Goal: Navigation & Orientation: Find specific page/section

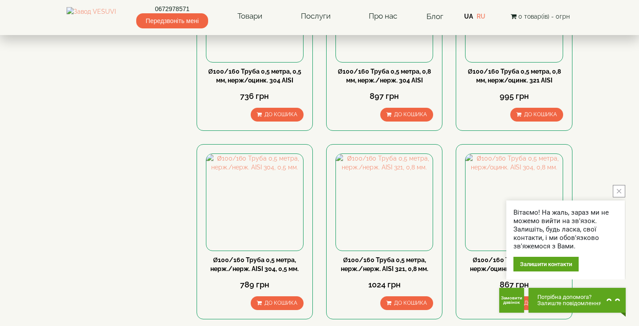
scroll to position [270, 0]
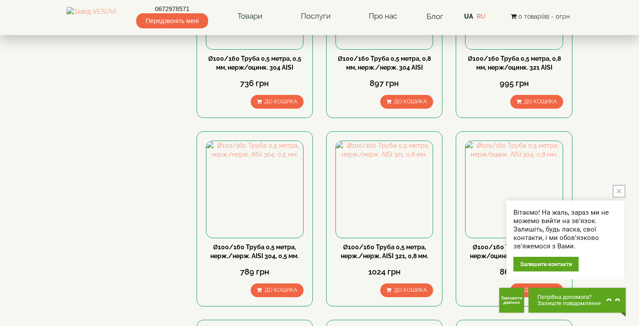
click at [620, 189] on icon "close button" at bounding box center [618, 191] width 4 height 4
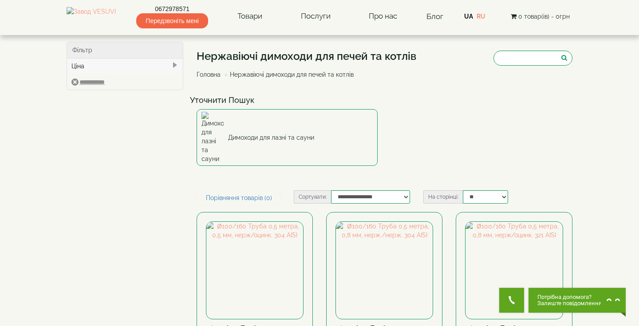
scroll to position [0, 0]
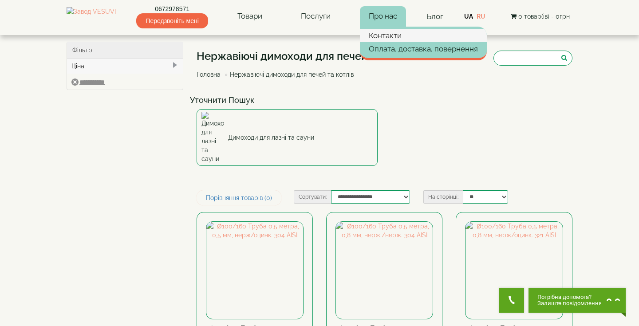
click at [392, 35] on link "Контакти" at bounding box center [423, 35] width 127 height 13
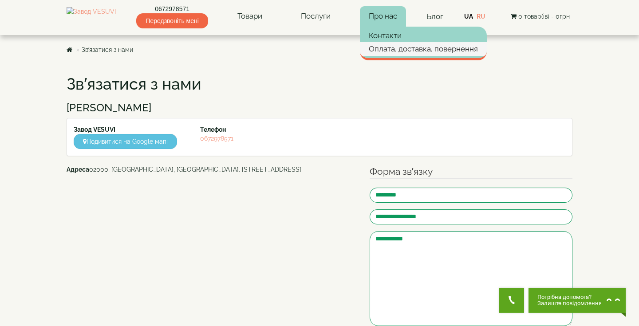
click at [391, 51] on link "Оплата, доставка, повернення" at bounding box center [423, 48] width 127 height 13
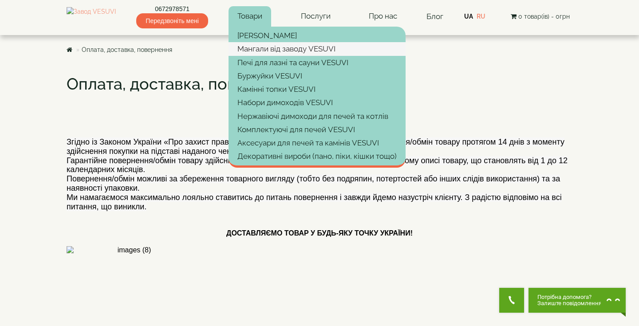
click at [322, 51] on link "Мангали від заводу VESUVI" at bounding box center [316, 48] width 177 height 13
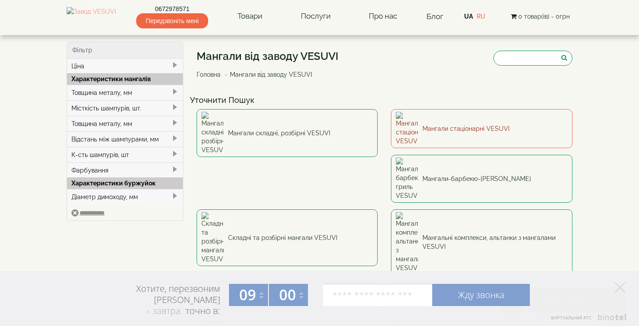
click at [479, 121] on link "Мангали стаціонарні VESUVI" at bounding box center [481, 128] width 181 height 39
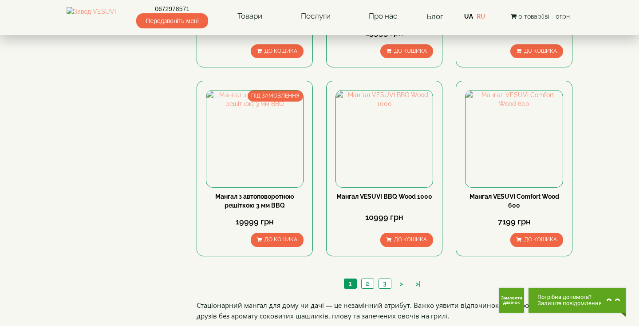
scroll to position [830, 0]
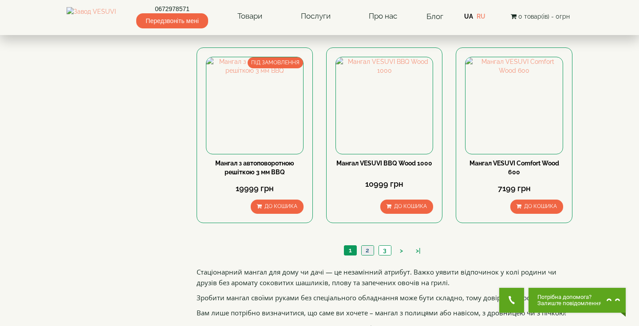
click at [367, 252] on link "2" at bounding box center [367, 250] width 12 height 9
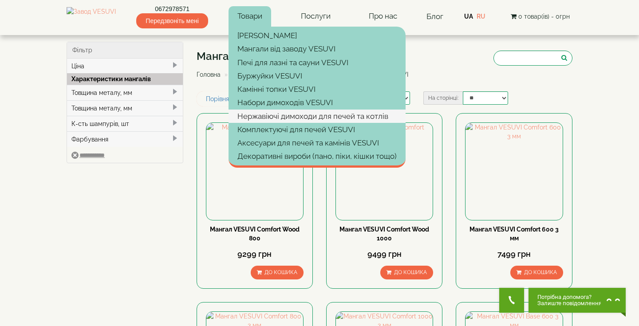
click at [272, 115] on link "Нержавіючі димоходи для печей та котлів" at bounding box center [316, 116] width 177 height 13
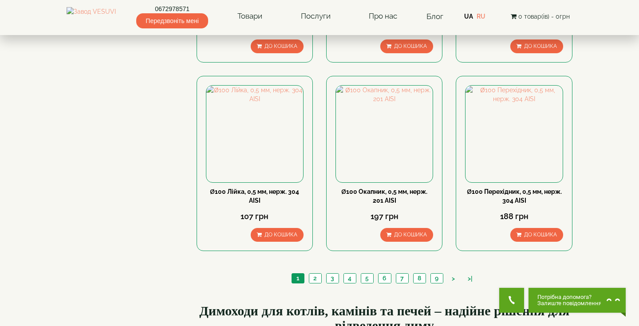
scroll to position [910, 0]
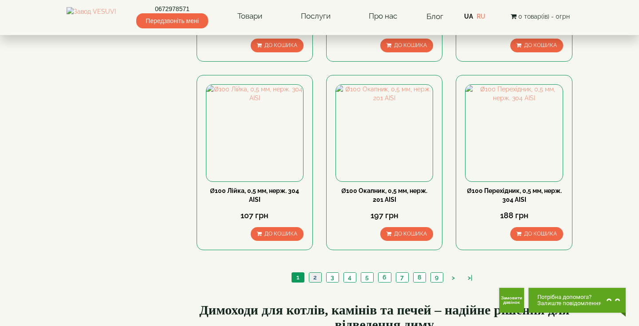
click at [315, 273] on link "2" at bounding box center [315, 277] width 12 height 9
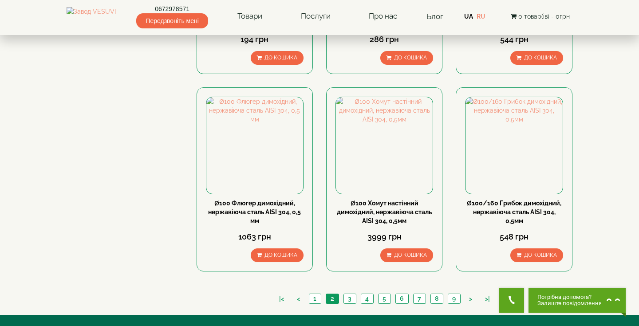
scroll to position [887, 0]
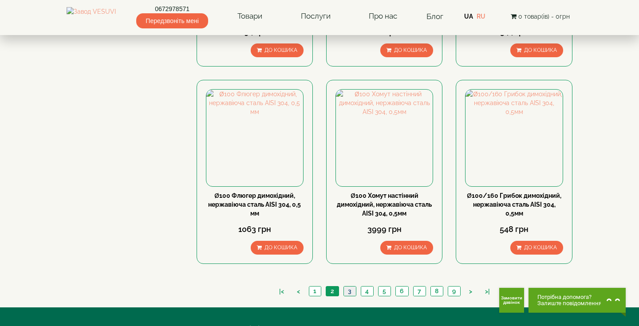
click at [347, 286] on link "3" at bounding box center [349, 290] width 12 height 9
